Goal: Transaction & Acquisition: Download file/media

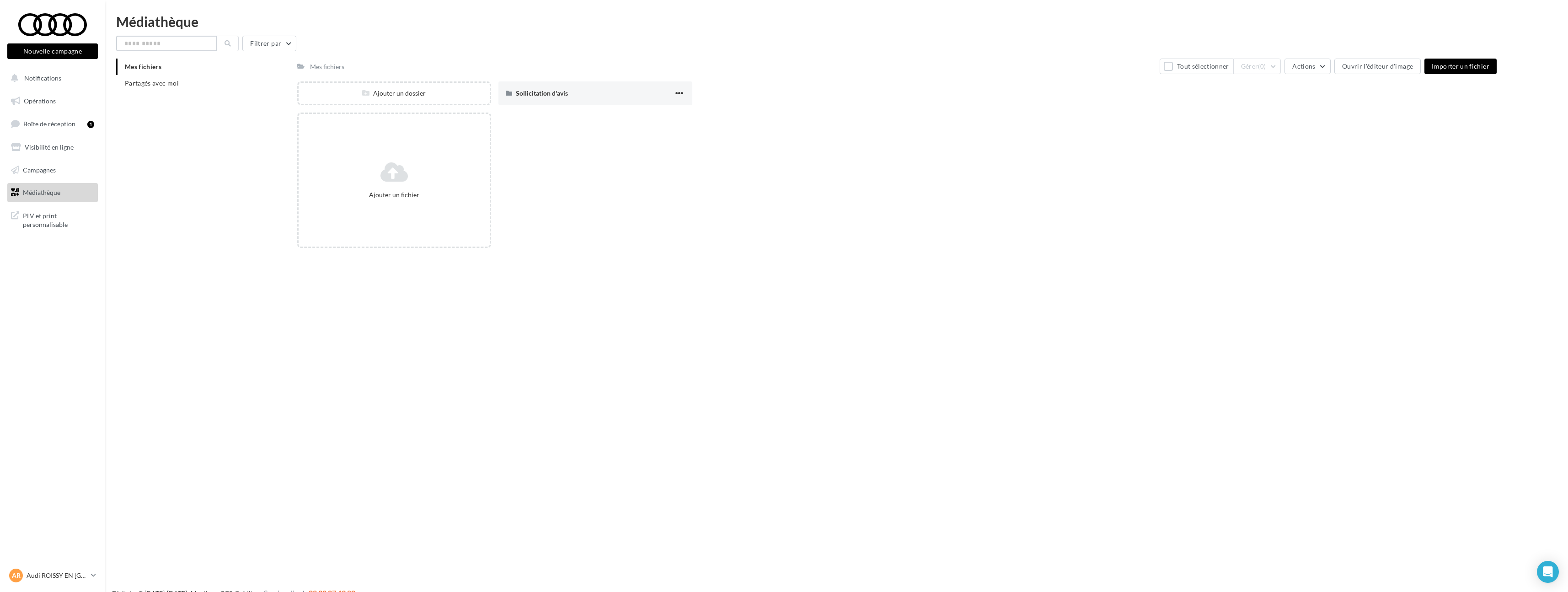
click at [134, 48] on input "text" at bounding box center [166, 43] width 101 height 15
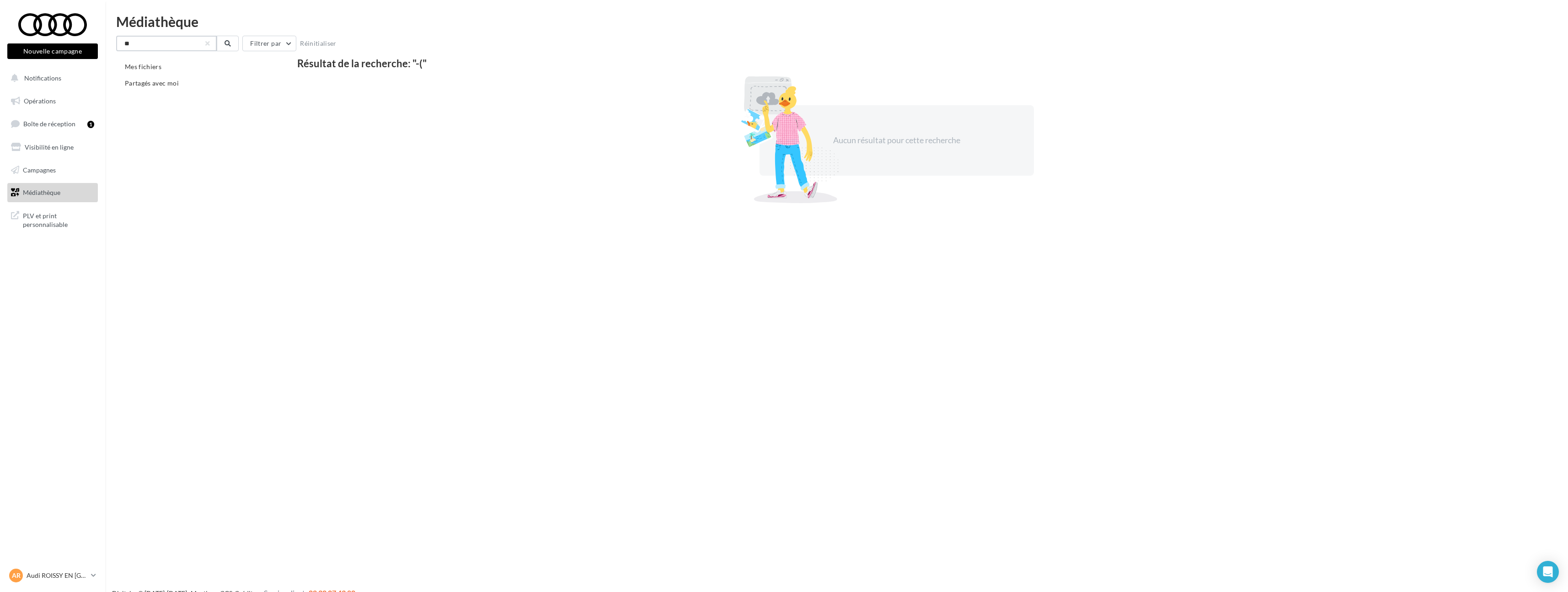
type input "*"
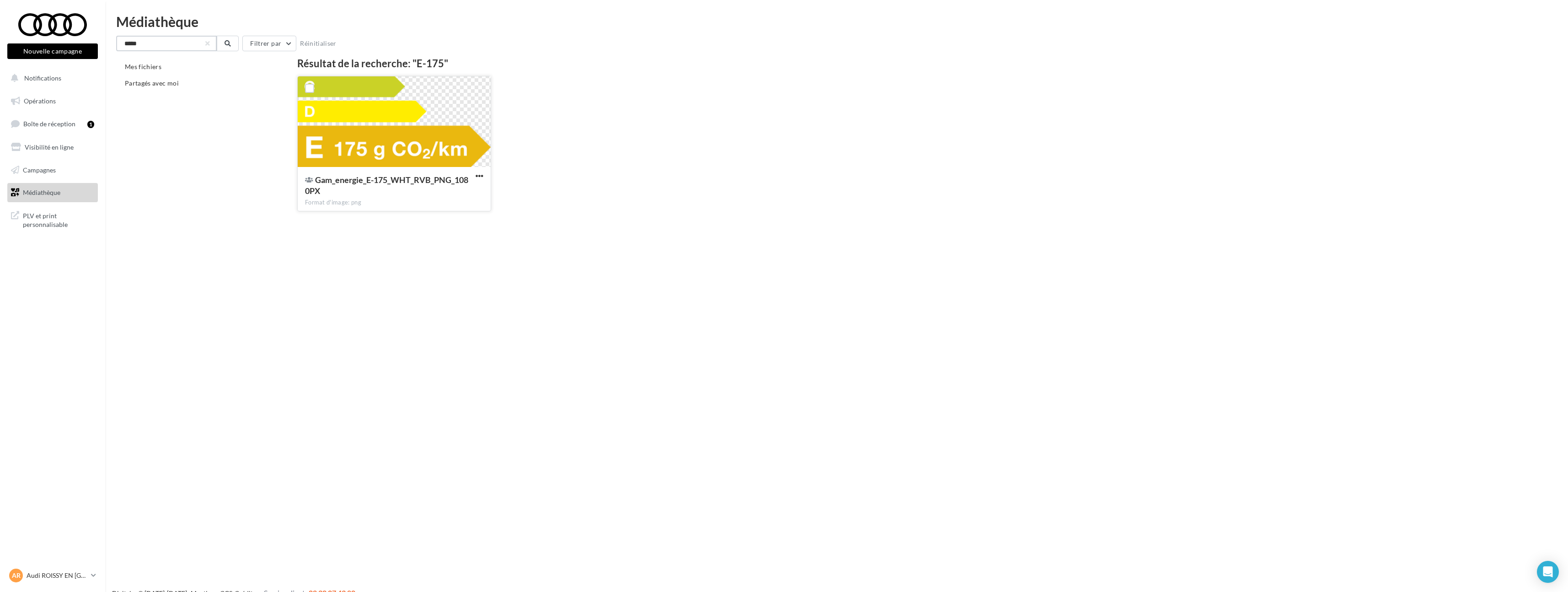
type input "*****"
click at [474, 169] on div "Gam_energie_E-175_WHT_RVB_PNG_1080PX Format d'image: png" at bounding box center [394, 188] width 193 height 43
click at [481, 177] on span "button" at bounding box center [479, 176] width 8 height 8
click at [480, 189] on button "Télécharger" at bounding box center [440, 194] width 92 height 24
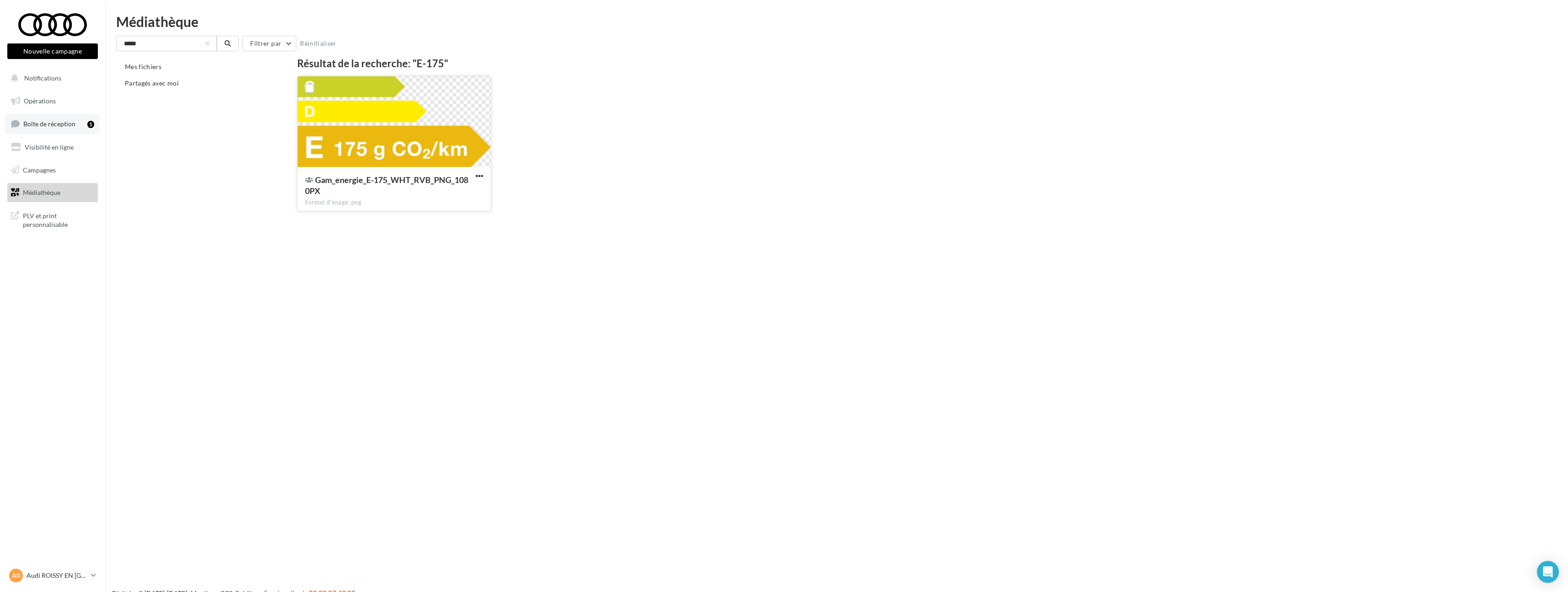
click at [64, 123] on span "Boîte de réception" at bounding box center [49, 123] width 52 height 8
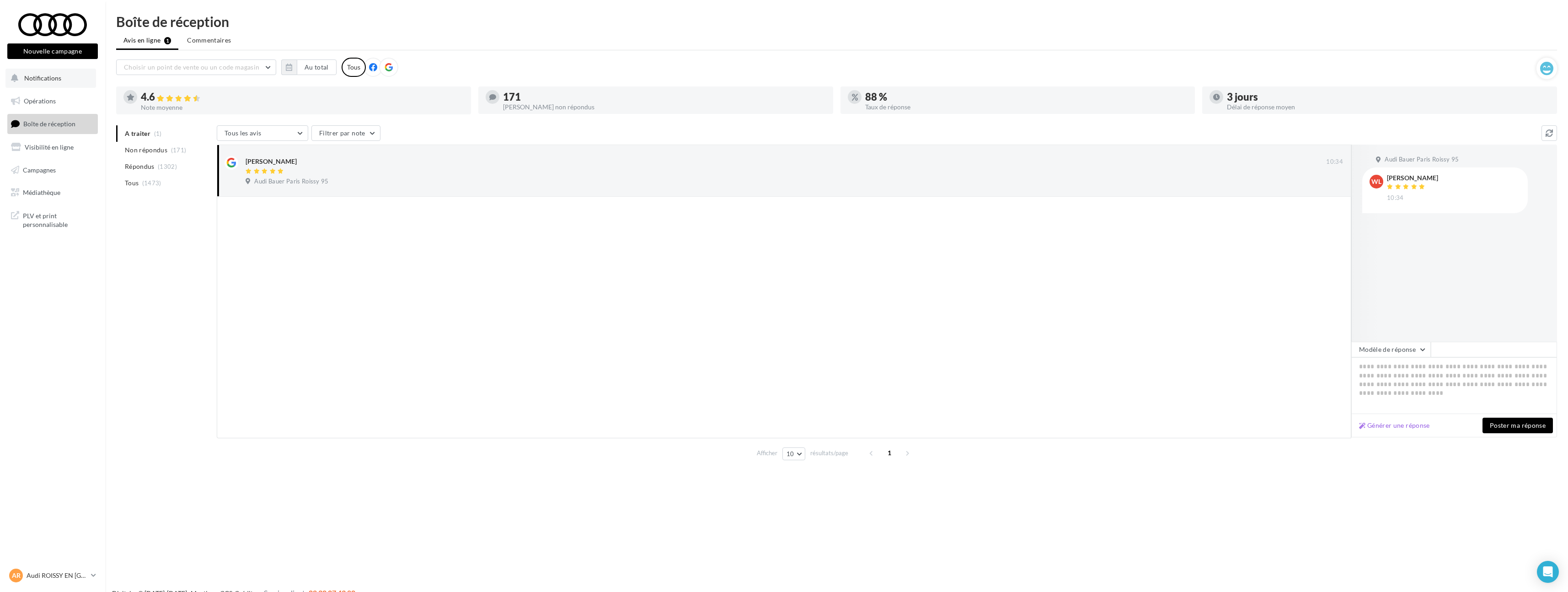
click at [65, 82] on button "Notifications" at bounding box center [51, 78] width 90 height 19
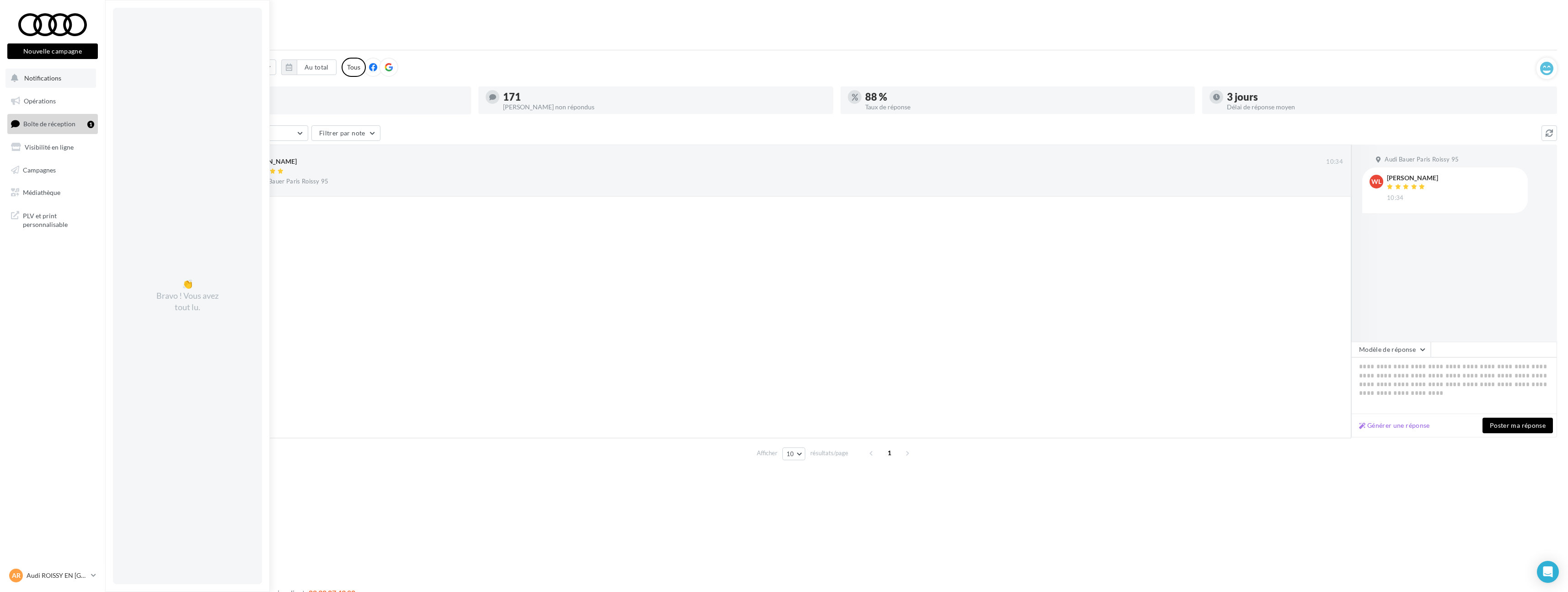
click at [62, 81] on button "Notifications 👏 Bravo ! Vous avez tout lu." at bounding box center [51, 78] width 90 height 19
